Goal: Check status: Check status

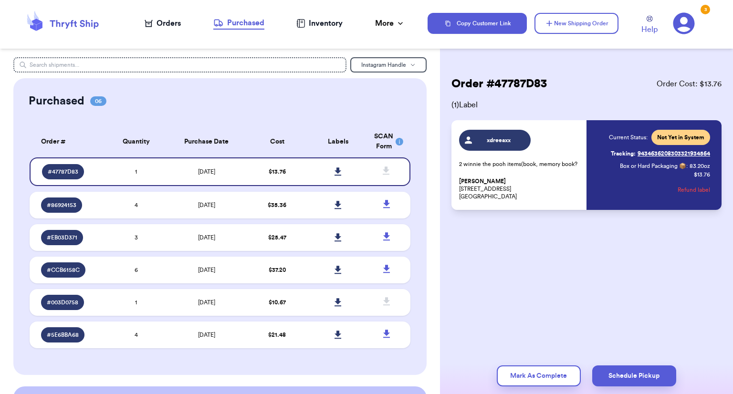
scroll to position [61, 0]
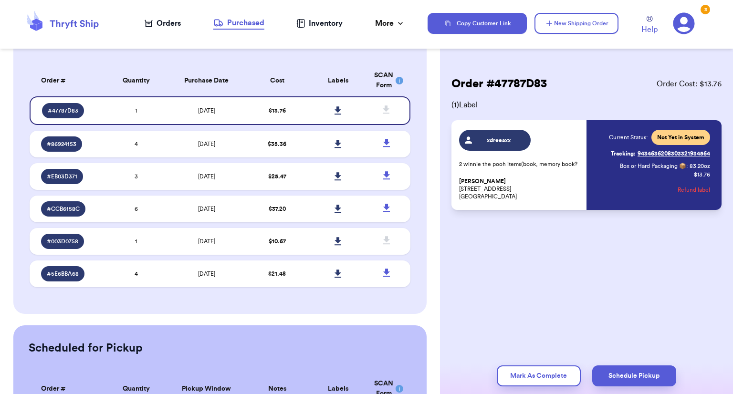
click at [250, 26] on div "Purchased" at bounding box center [238, 22] width 51 height 11
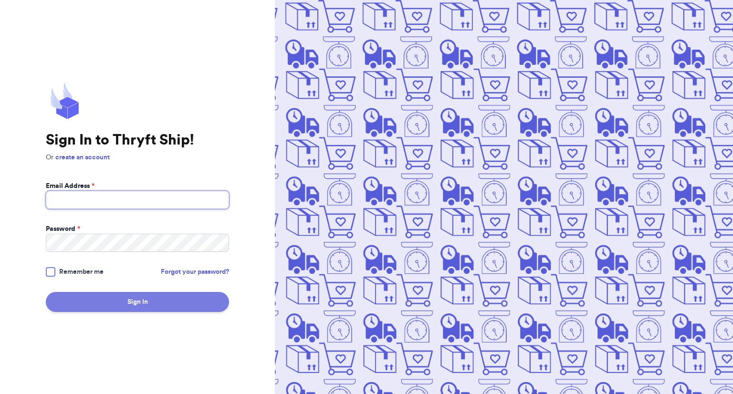
type input "[EMAIL_ADDRESS][DOMAIN_NAME]"
click at [168, 305] on button "Sign In" at bounding box center [137, 302] width 183 height 20
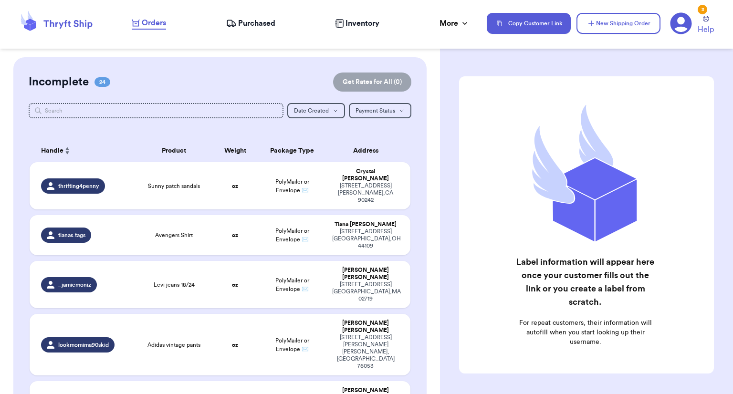
click at [258, 23] on span "Purchased" at bounding box center [256, 23] width 37 height 11
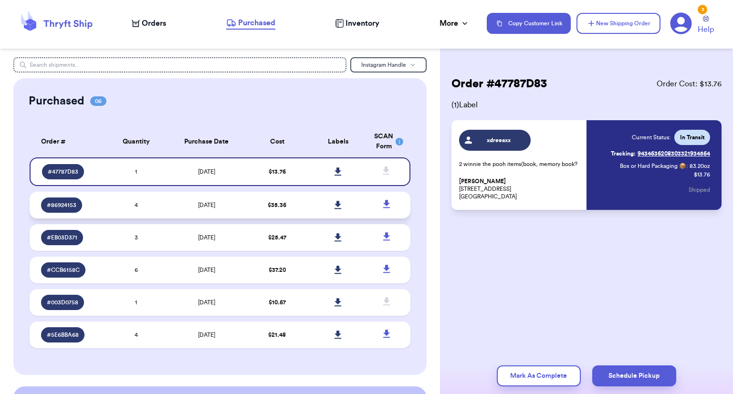
click at [286, 211] on td "$ 35.36" at bounding box center [277, 205] width 61 height 27
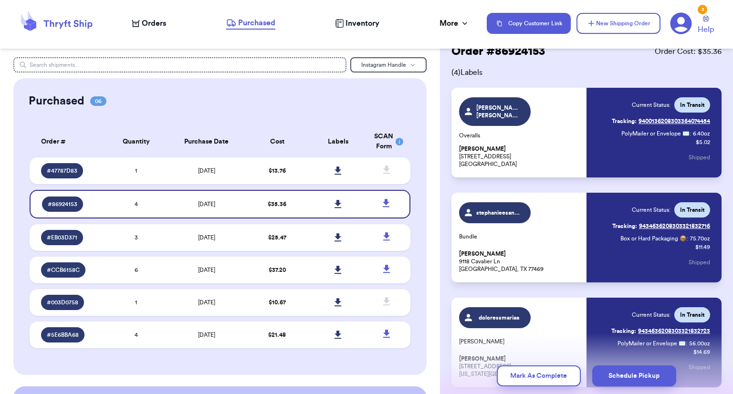
scroll to position [48, 0]
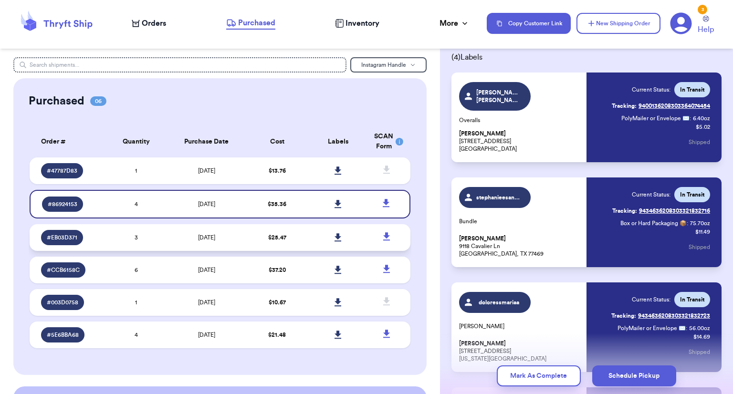
click at [217, 241] on td "[DATE]" at bounding box center [207, 237] width 80 height 27
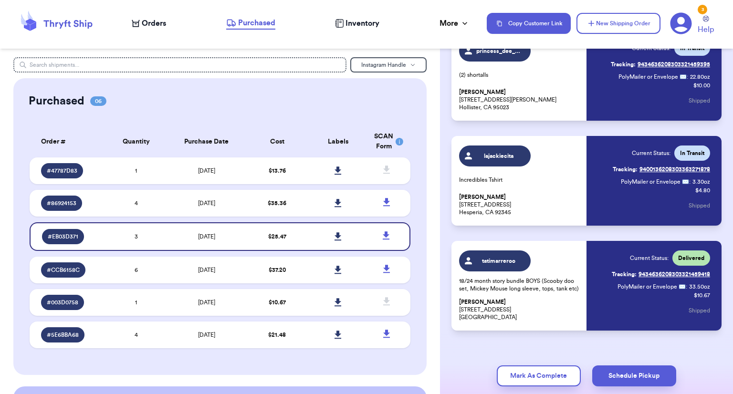
scroll to position [102, 0]
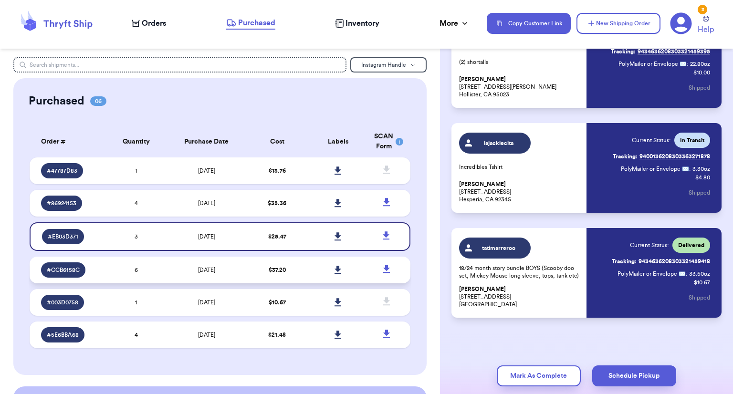
click at [240, 278] on td "[DATE]" at bounding box center [207, 270] width 80 height 27
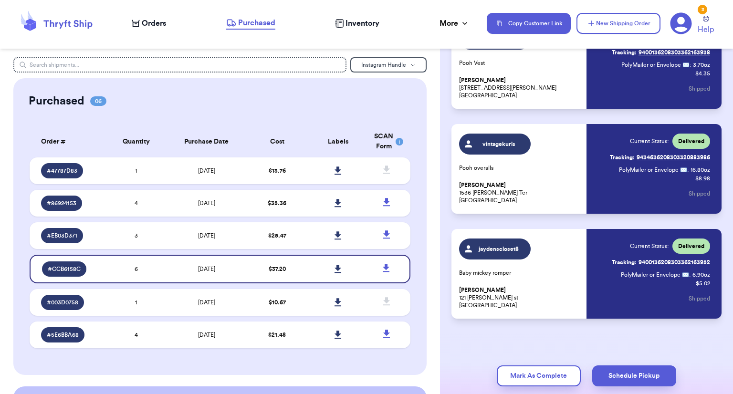
scroll to position [417, 0]
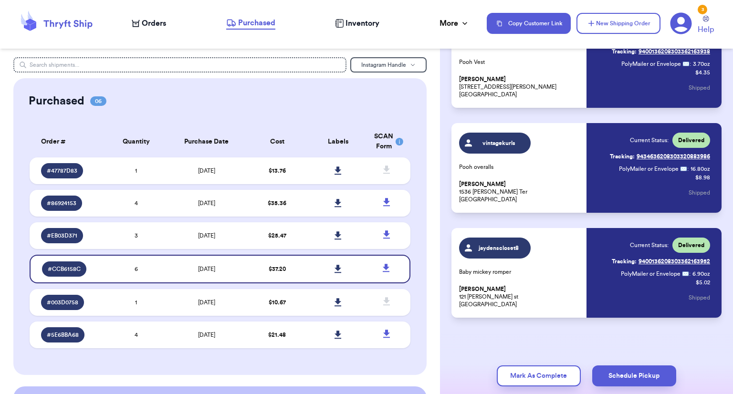
click at [588, 258] on div "Current Status: Delivered Tracking: 9400136208303362163952 PolyMailer or Envelo…" at bounding box center [649, 273] width 122 height 71
click at [679, 265] on link "Tracking: 9400136208303362163952" at bounding box center [661, 261] width 98 height 15
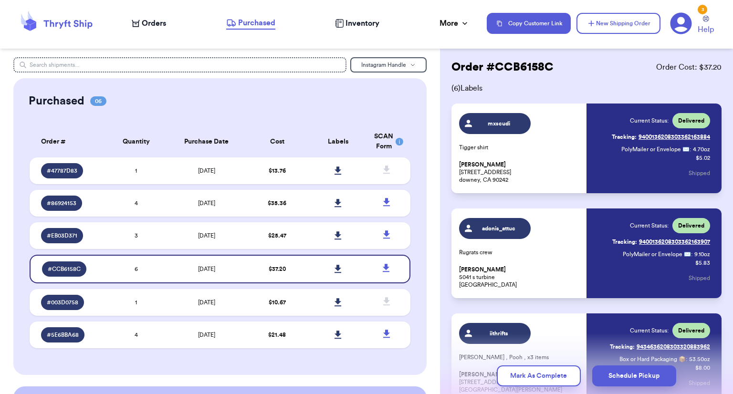
scroll to position [0, 0]
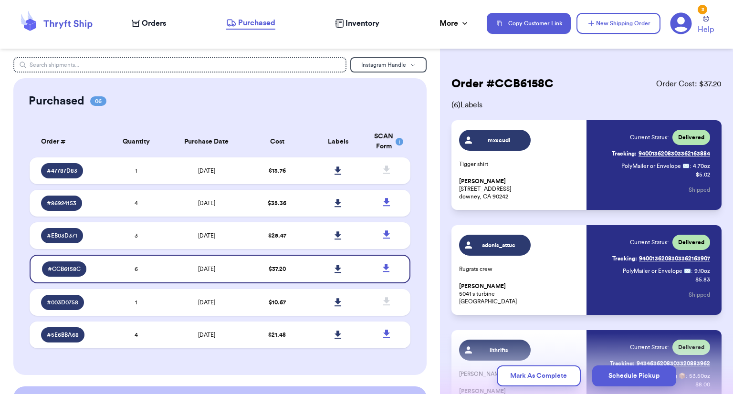
click at [653, 151] on link "Tracking: 9400136208303362163884" at bounding box center [661, 153] width 98 height 15
click at [584, 86] on div "Order # CCB6158C Order Cost: $ 37.20" at bounding box center [586, 83] width 270 height 15
click at [659, 255] on link "Tracking: 9400136208303362163907" at bounding box center [661, 258] width 98 height 15
